Goal: Task Accomplishment & Management: Manage account settings

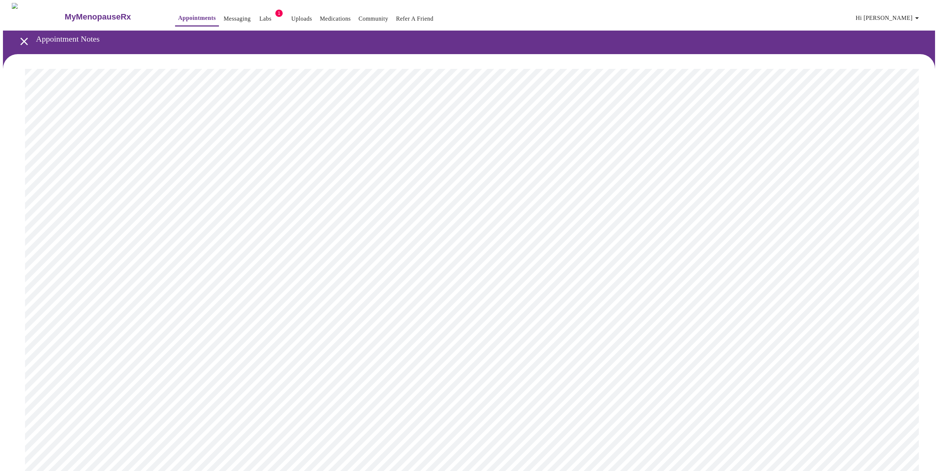
click at [899, 13] on span "Hi [PERSON_NAME]" at bounding box center [889, 18] width 66 height 10
click at [902, 29] on li "Billing" at bounding box center [905, 28] width 34 height 13
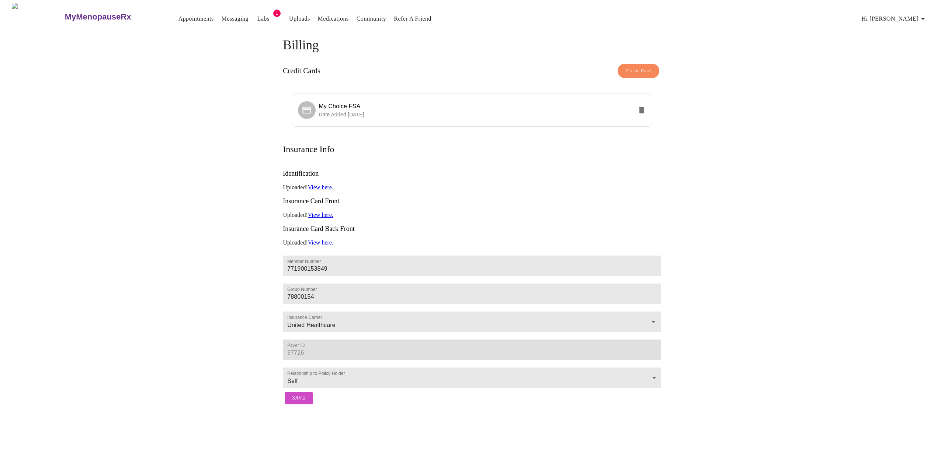
click at [330, 184] on link "View here." at bounding box center [320, 187] width 25 height 6
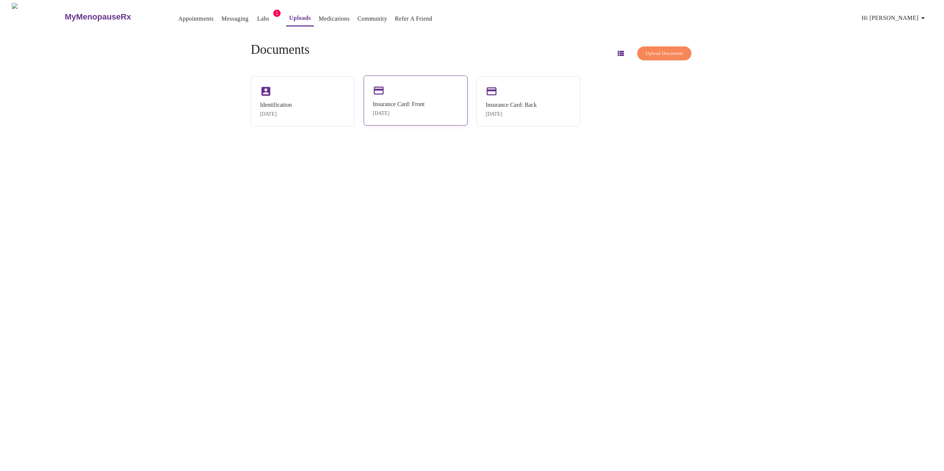
click at [387, 97] on div "Insurance Card: Front [DATE]" at bounding box center [415, 101] width 104 height 50
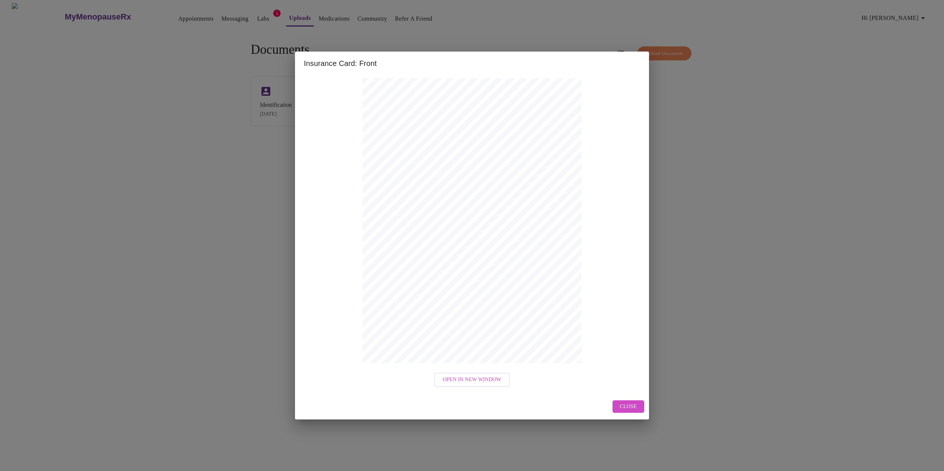
click at [627, 407] on span "Close" at bounding box center [628, 407] width 17 height 9
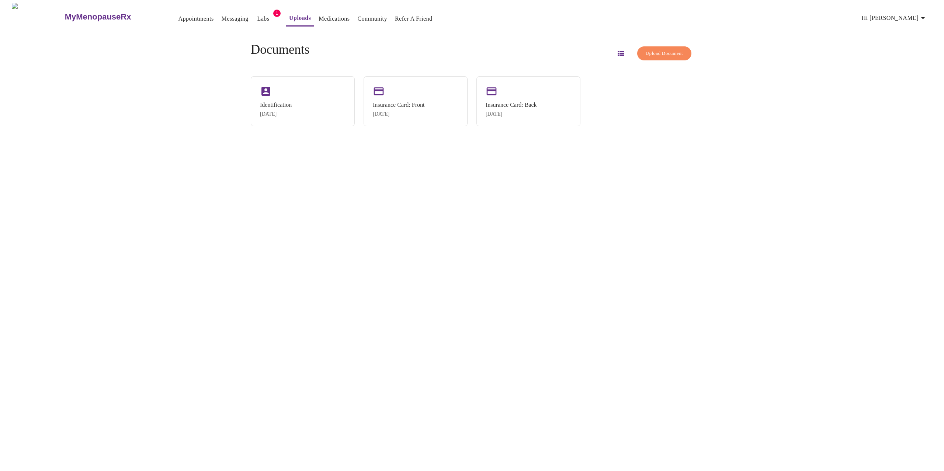
click at [647, 54] on span "Upload Document" at bounding box center [663, 53] width 37 height 8
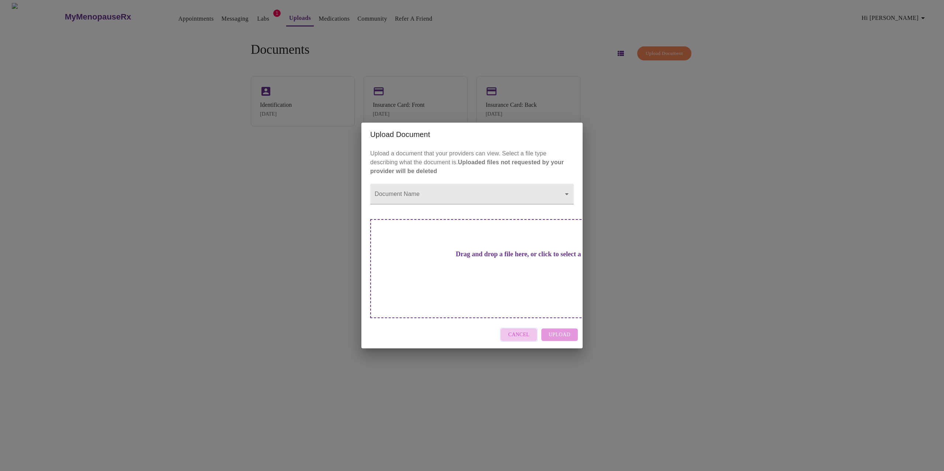
click at [529, 331] on span "Cancel" at bounding box center [518, 335] width 21 height 9
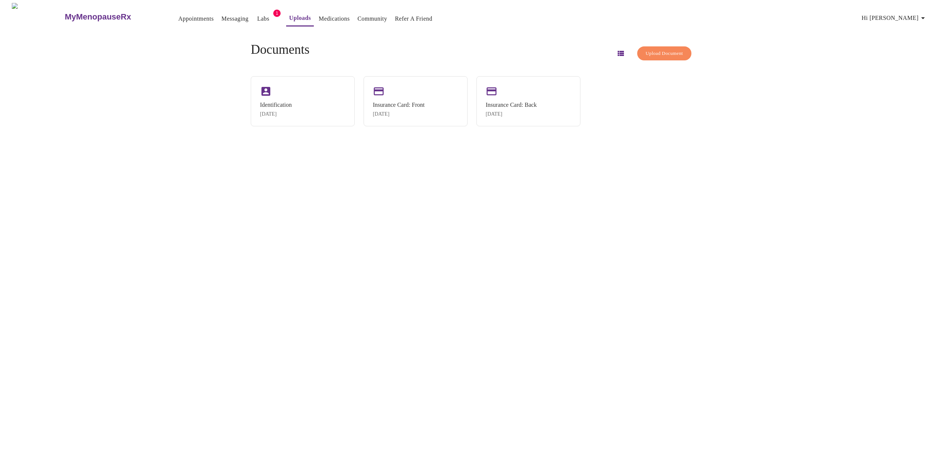
click at [617, 51] on icon "button" at bounding box center [620, 53] width 6 height 5
click at [346, 129] on div "[DATE]" at bounding box center [481, 129] width 406 height 6
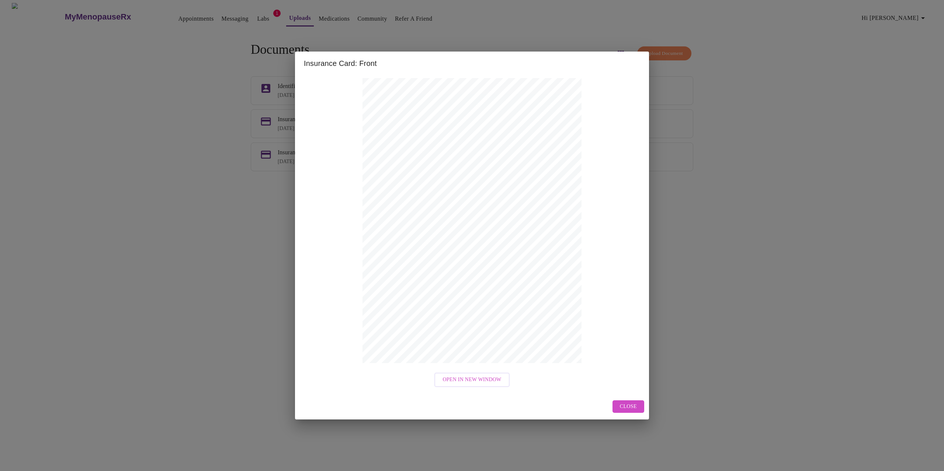
click at [639, 405] on button "Close" at bounding box center [628, 407] width 32 height 13
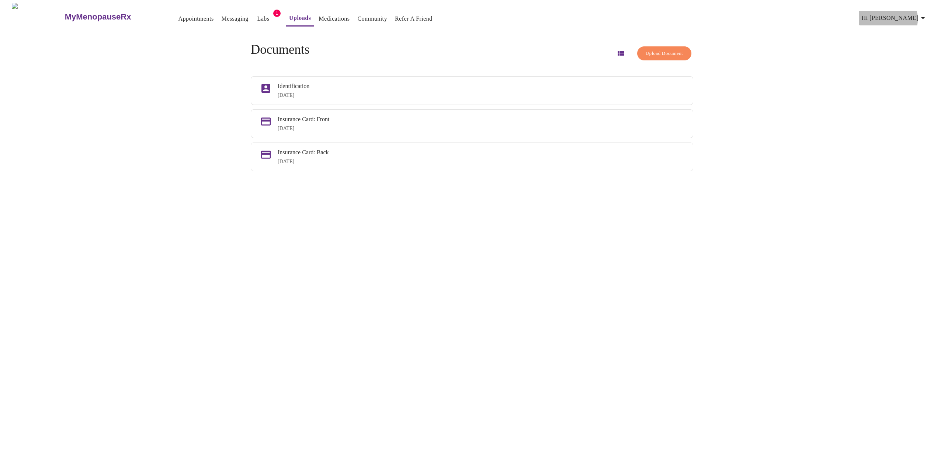
click at [916, 16] on span "Hi [PERSON_NAME]" at bounding box center [894, 18] width 66 height 10
click at [911, 27] on li "Billing" at bounding box center [910, 28] width 34 height 13
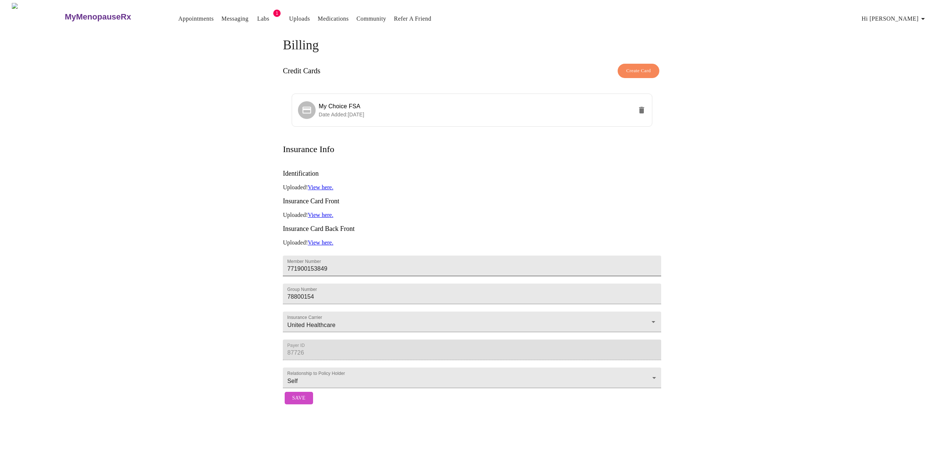
click at [321, 256] on input "771900153849" at bounding box center [472, 266] width 378 height 21
click at [323, 212] on link "View here." at bounding box center [320, 215] width 25 height 6
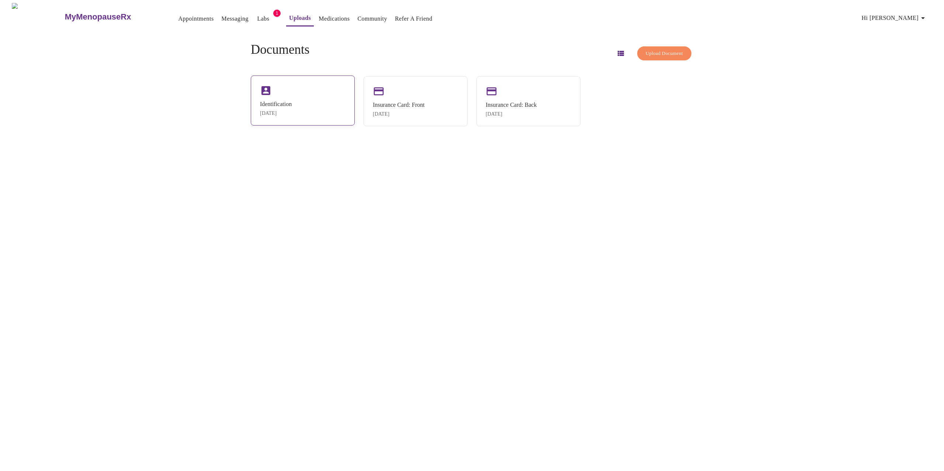
click at [308, 124] on div "Identification [DATE]" at bounding box center [303, 101] width 104 height 50
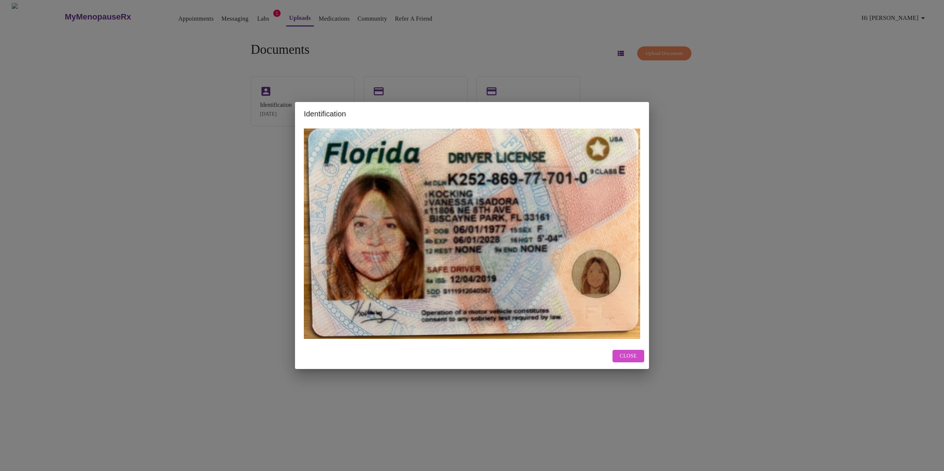
click at [629, 355] on span "Close" at bounding box center [628, 356] width 17 height 9
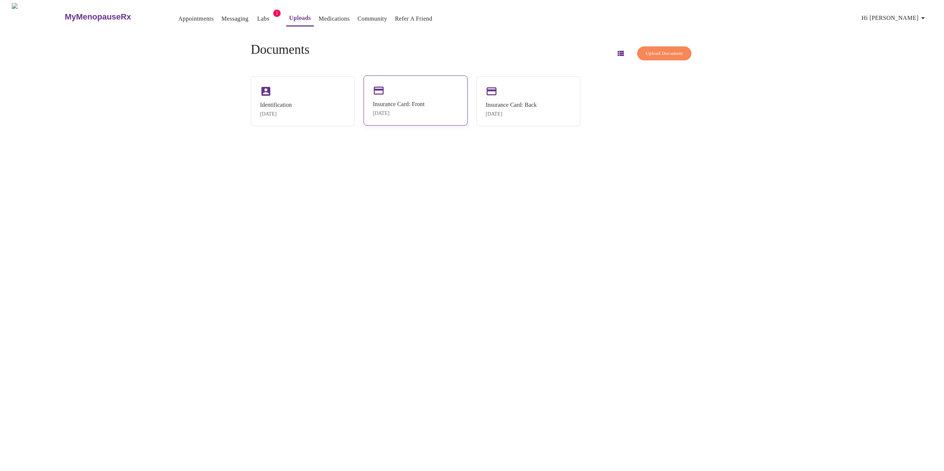
click at [399, 109] on div "Insurance Card: Front [DATE]" at bounding box center [399, 108] width 52 height 15
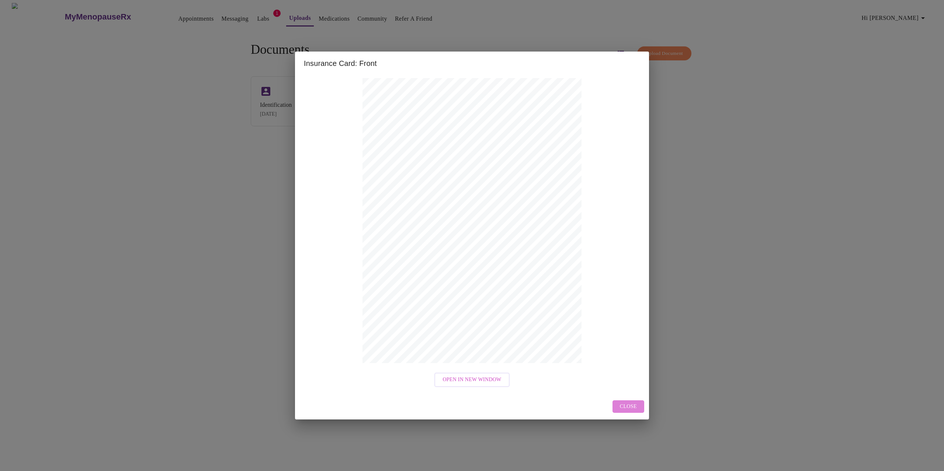
click at [635, 407] on span "Close" at bounding box center [628, 407] width 17 height 9
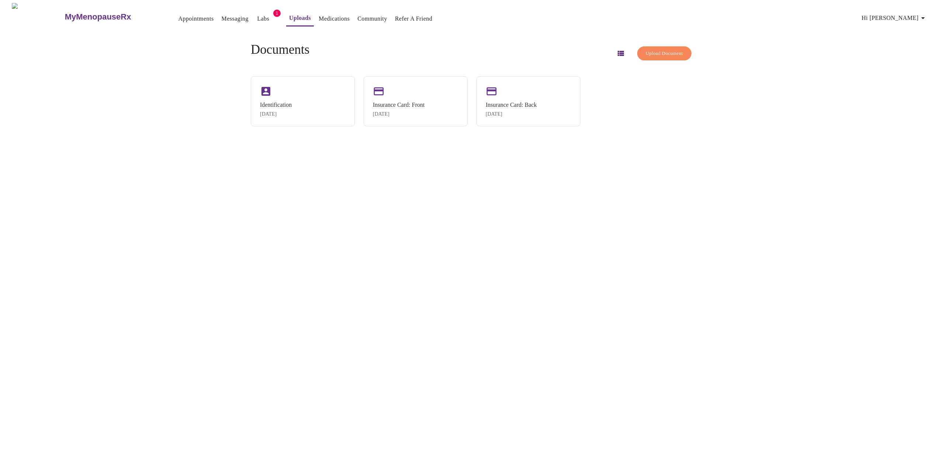
click at [656, 53] on span "Upload Document" at bounding box center [663, 53] width 37 height 8
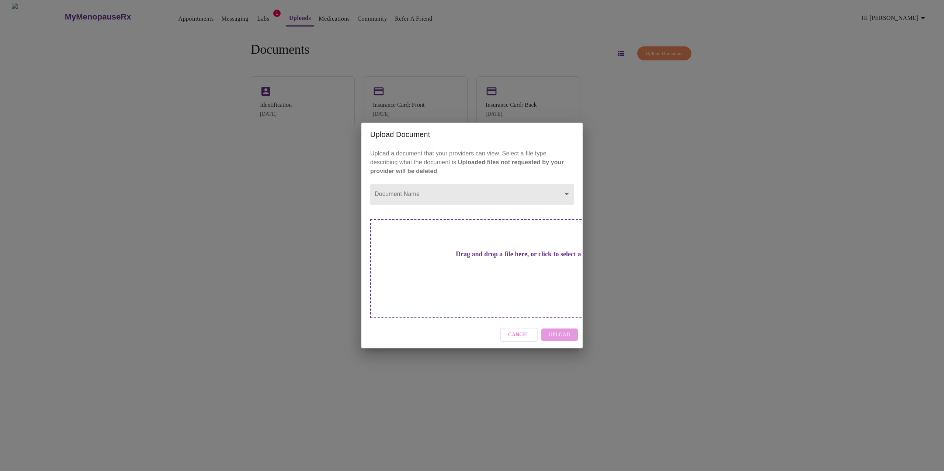
click at [483, 258] on h3 "Drag and drop a file here, or click to select a file" at bounding box center [523, 255] width 203 height 8
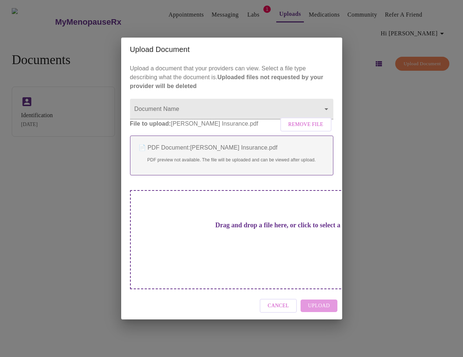
click at [318, 295] on div "Cancel Upload" at bounding box center [231, 306] width 221 height 28
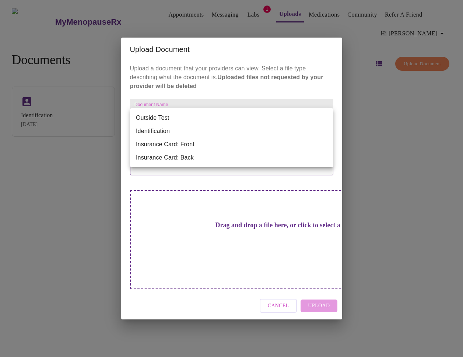
click at [237, 116] on body "MyMenopauseRx Appointments Messaging Labs 1 Uploads Medications Community Refer…" at bounding box center [231, 181] width 457 height 357
click at [207, 144] on li "Insurance Card: Front" at bounding box center [231, 144] width 203 height 13
type input "Insurance Card: Front"
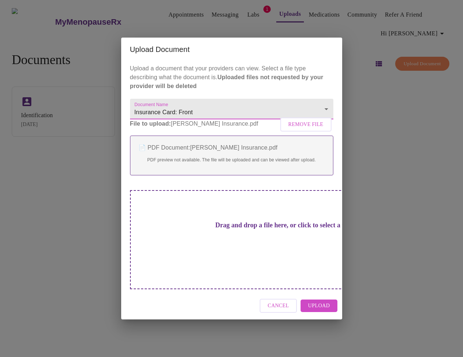
click at [321, 302] on span "Upload" at bounding box center [319, 306] width 22 height 9
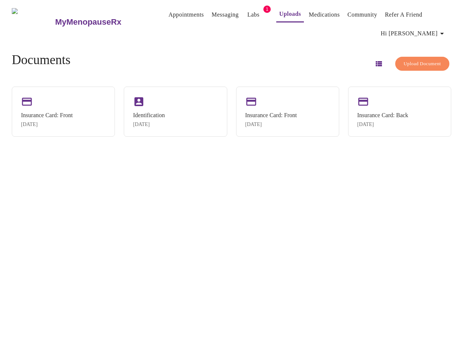
click at [409, 63] on span "Upload Document" at bounding box center [422, 64] width 37 height 8
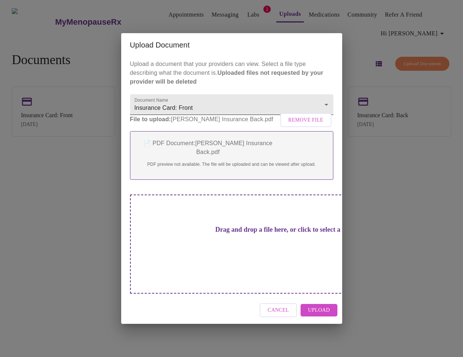
click at [220, 126] on body "MyMenopauseRx Appointments Messaging Labs 1 Uploads Medications Community Refer…" at bounding box center [231, 181] width 457 height 357
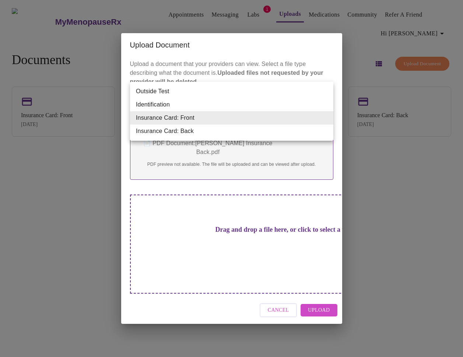
click at [211, 133] on li "Insurance Card: Back" at bounding box center [231, 131] width 203 height 13
type input "Insurance Card: Back"
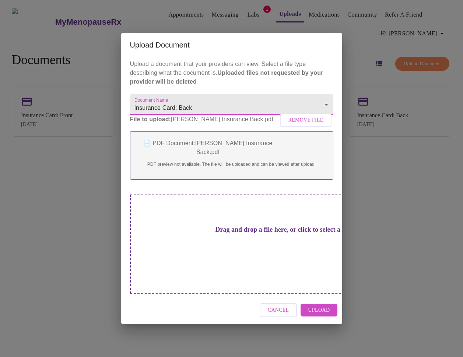
click at [312, 306] on span "Upload" at bounding box center [319, 310] width 22 height 9
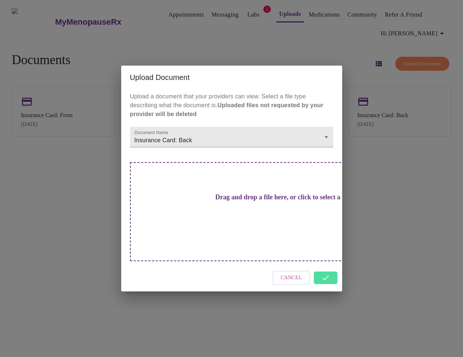
click at [327, 266] on div "Cancel" at bounding box center [231, 278] width 221 height 28
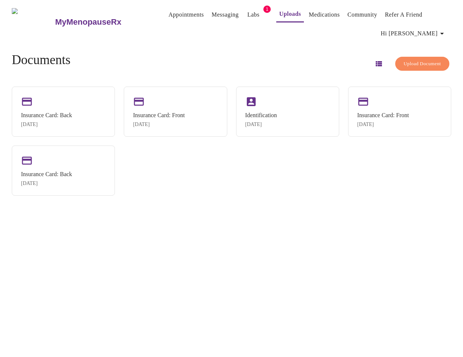
click at [248, 15] on link "Labs" at bounding box center [254, 15] width 12 height 10
